Goal: Information Seeking & Learning: Learn about a topic

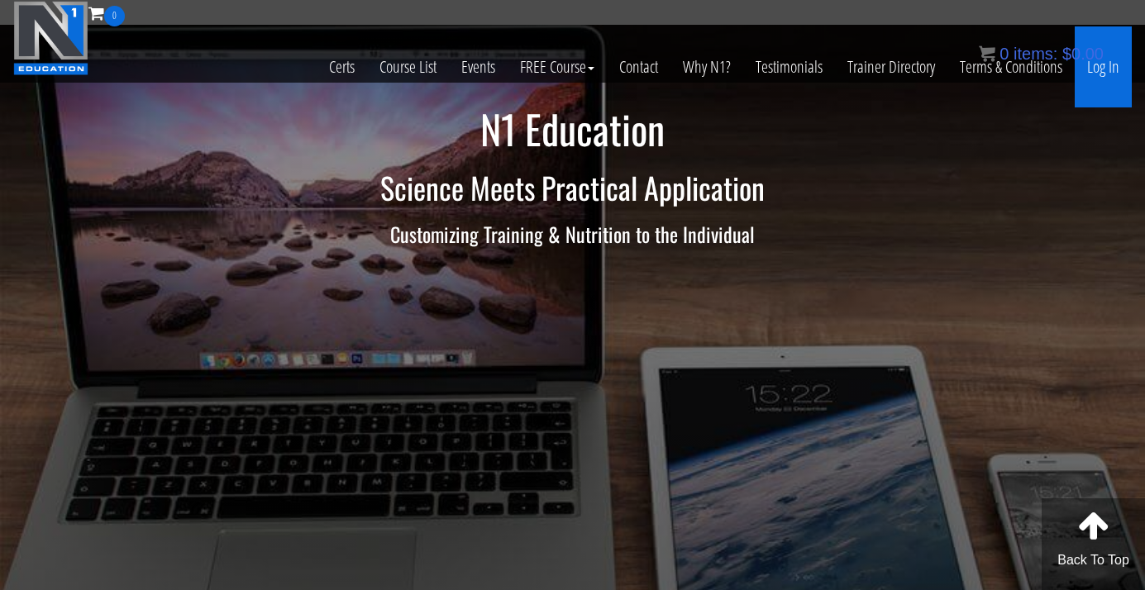
click at [1100, 66] on link "Log In" at bounding box center [1103, 66] width 57 height 81
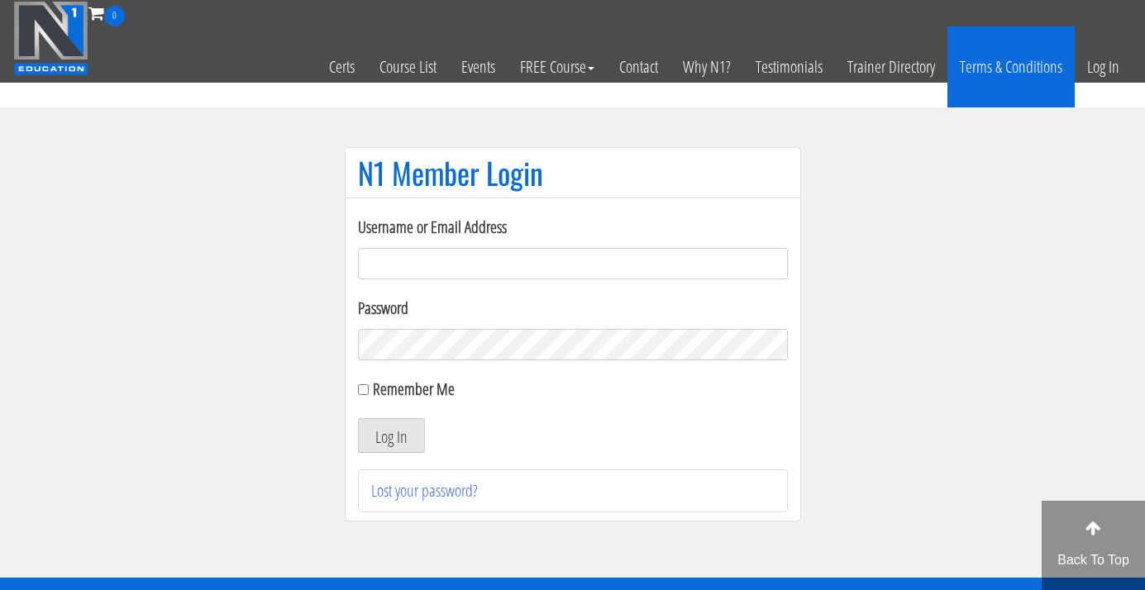
type input "info@jouwtopvorm.nl"
click at [390, 436] on button "Log In" at bounding box center [391, 435] width 67 height 35
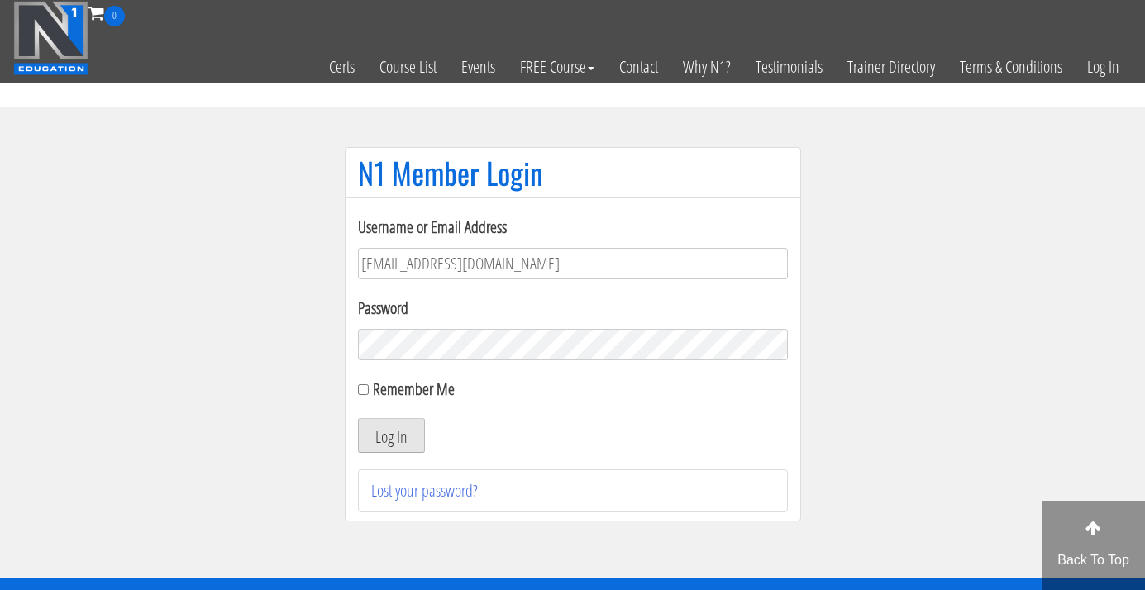
click at [403, 433] on button "Log In" at bounding box center [391, 435] width 67 height 35
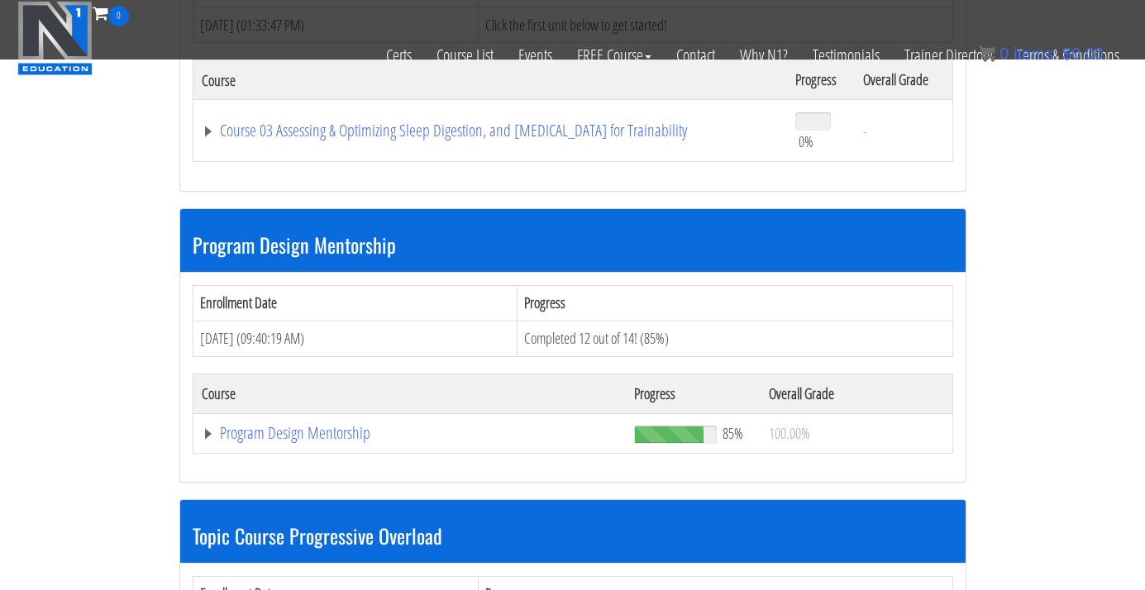
scroll to position [1258, 0]
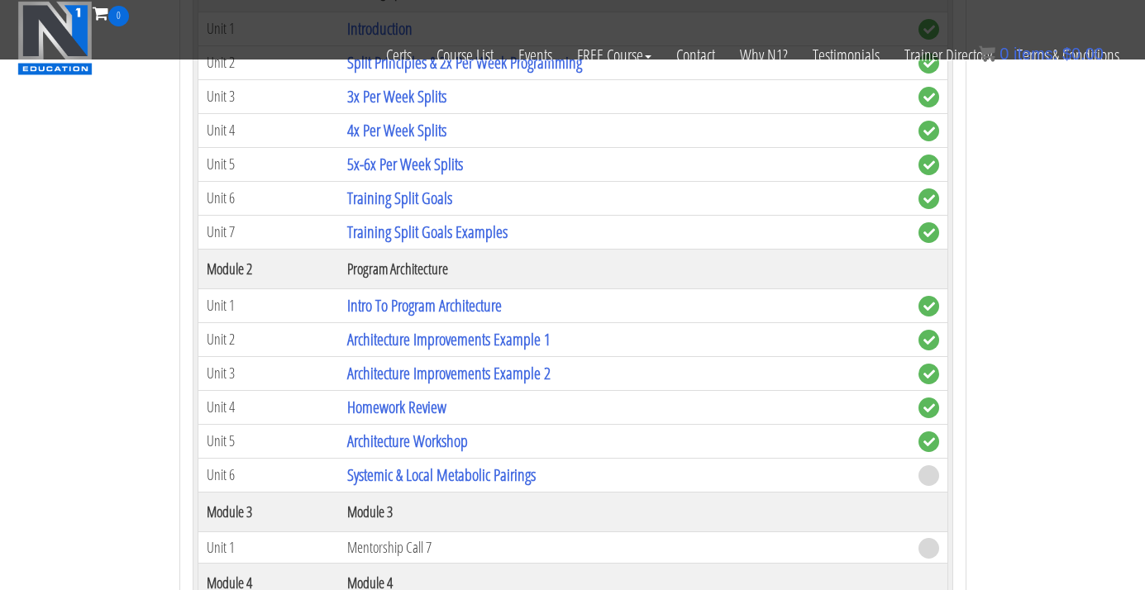
scroll to position [1747, 0]
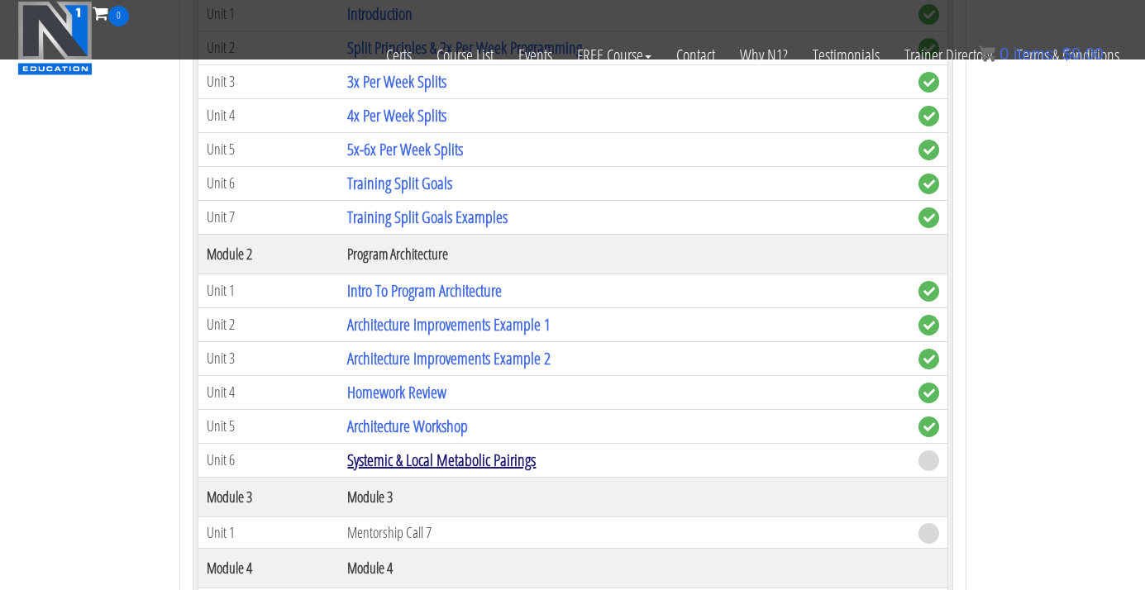
click at [396, 455] on link "Systemic & Local Metabolic Pairings" at bounding box center [441, 460] width 188 height 22
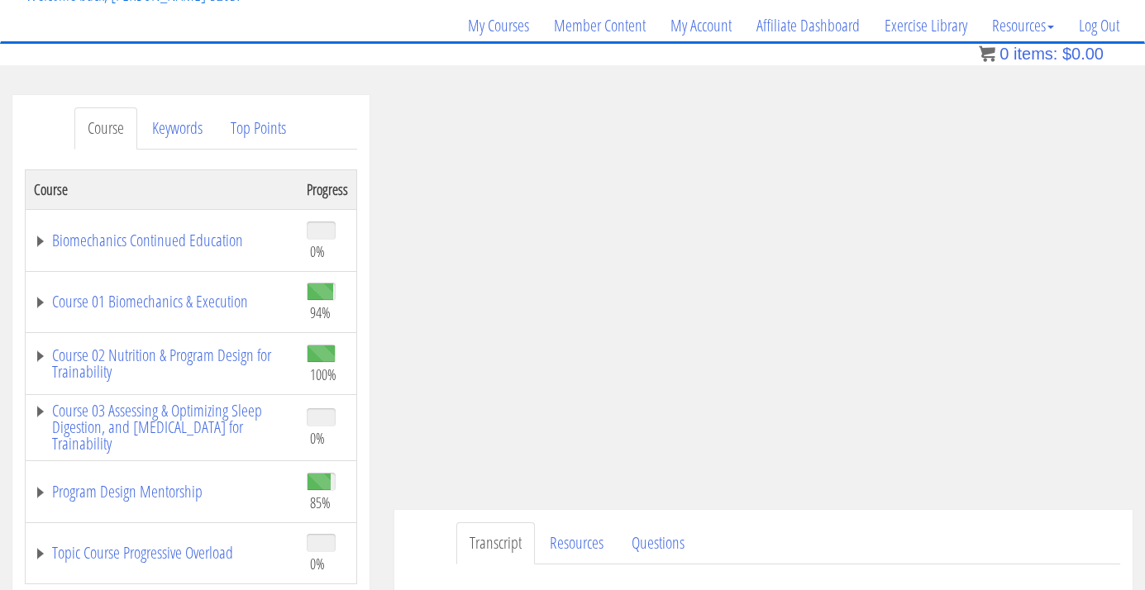
scroll to position [124, 0]
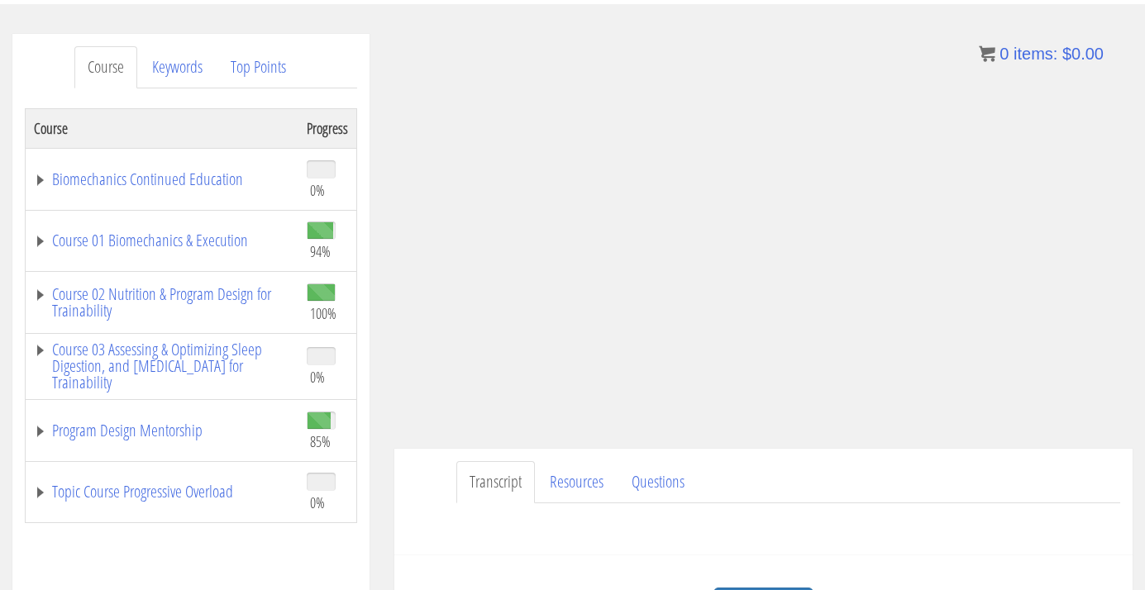
scroll to position [186, 0]
